Goal: Transaction & Acquisition: Download file/media

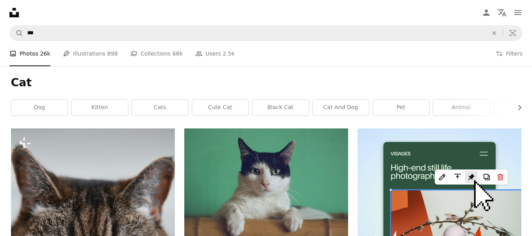
scroll to position [4055, 0]
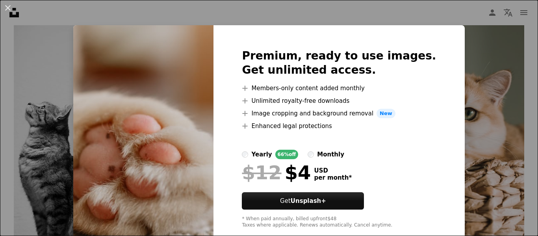
click at [449, 30] on div "An X shape Premium, ready to use images. Get unlimited access. A plus sign Memb…" at bounding box center [269, 118] width 538 height 236
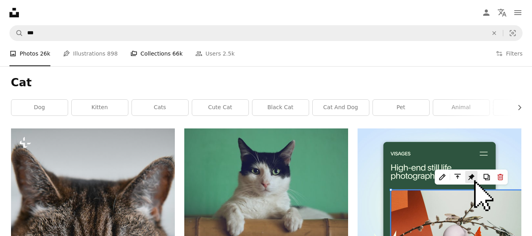
click at [150, 52] on link "A stack of folders Collections 66k" at bounding box center [156, 53] width 52 height 25
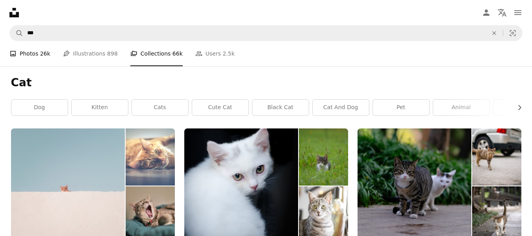
click at [45, 57] on span "26k" at bounding box center [45, 53] width 10 height 9
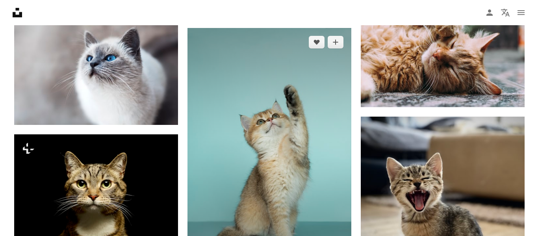
scroll to position [591, 0]
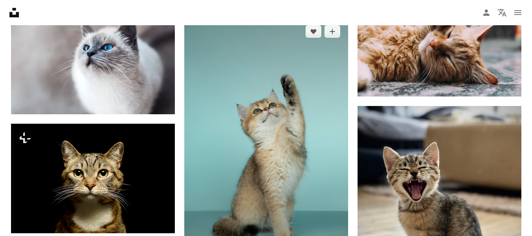
click at [269, 171] on img at bounding box center [266, 140] width 164 height 246
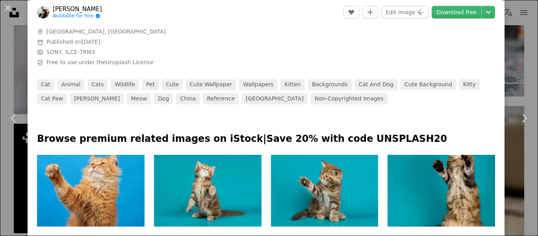
scroll to position [276, 0]
